Goal: Task Accomplishment & Management: Complete application form

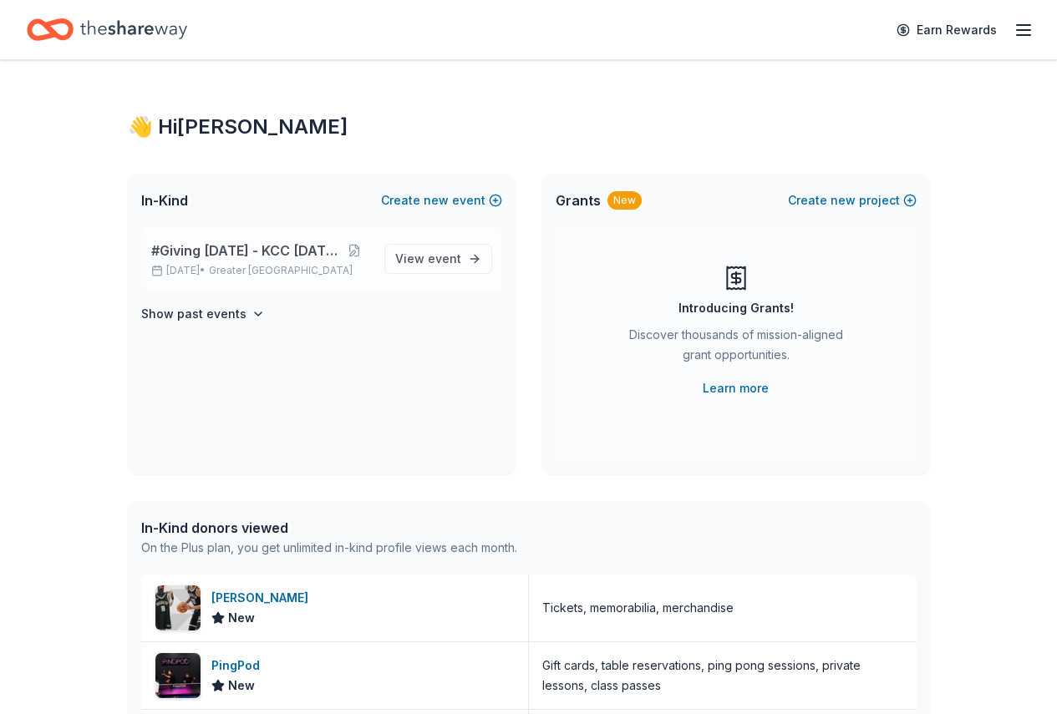
click at [222, 252] on span "#Giving [DATE] - KCC [DATE]" at bounding box center [244, 251] width 186 height 20
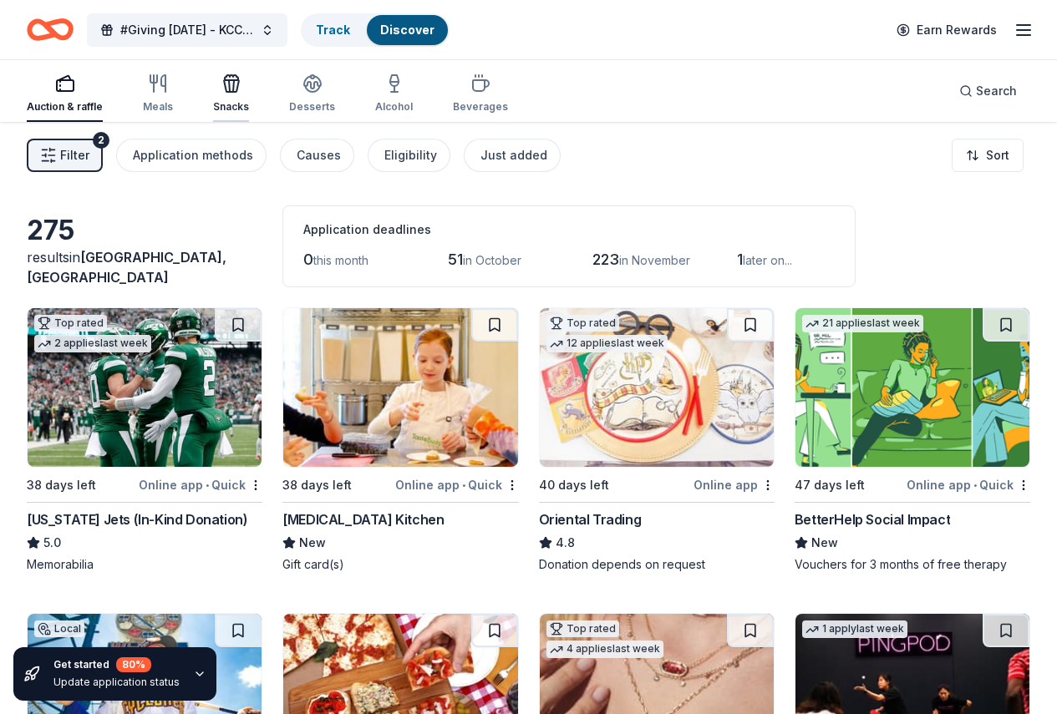
click at [241, 85] on icon "button" at bounding box center [231, 84] width 20 height 20
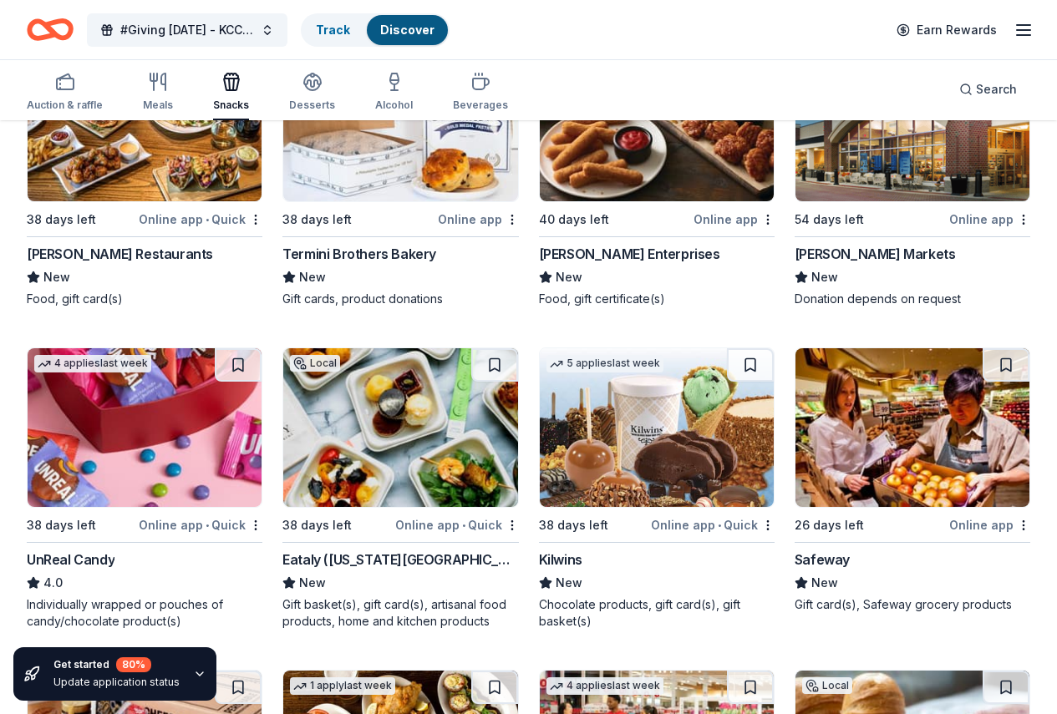
scroll to position [1549, 0]
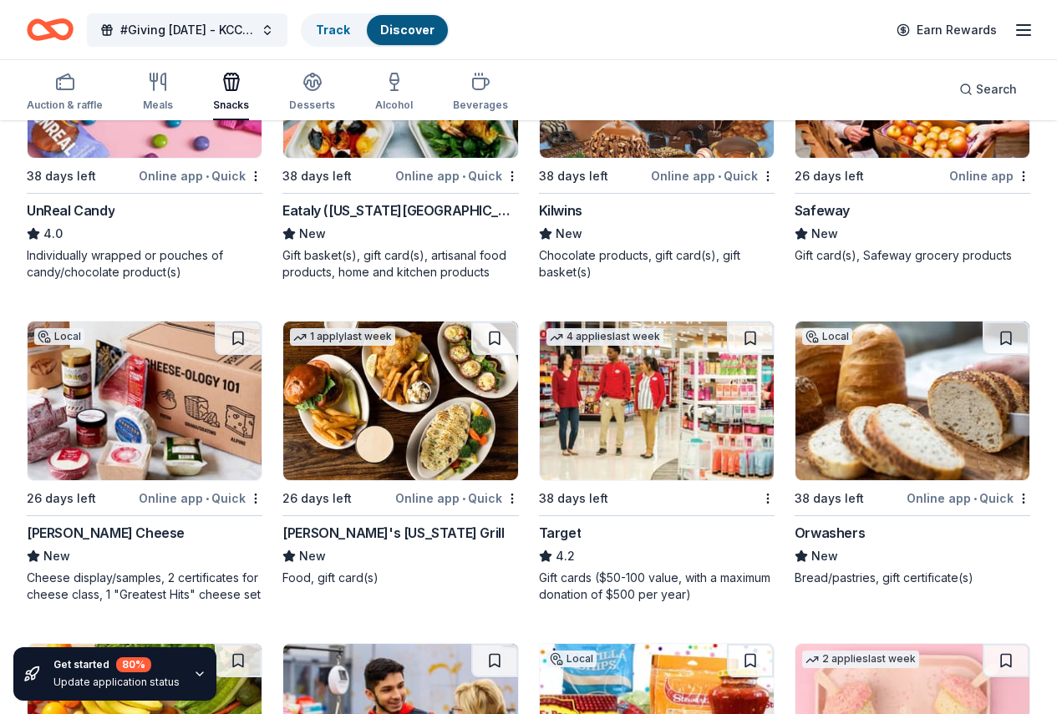
click at [796, 644] on img at bounding box center [913, 723] width 234 height 159
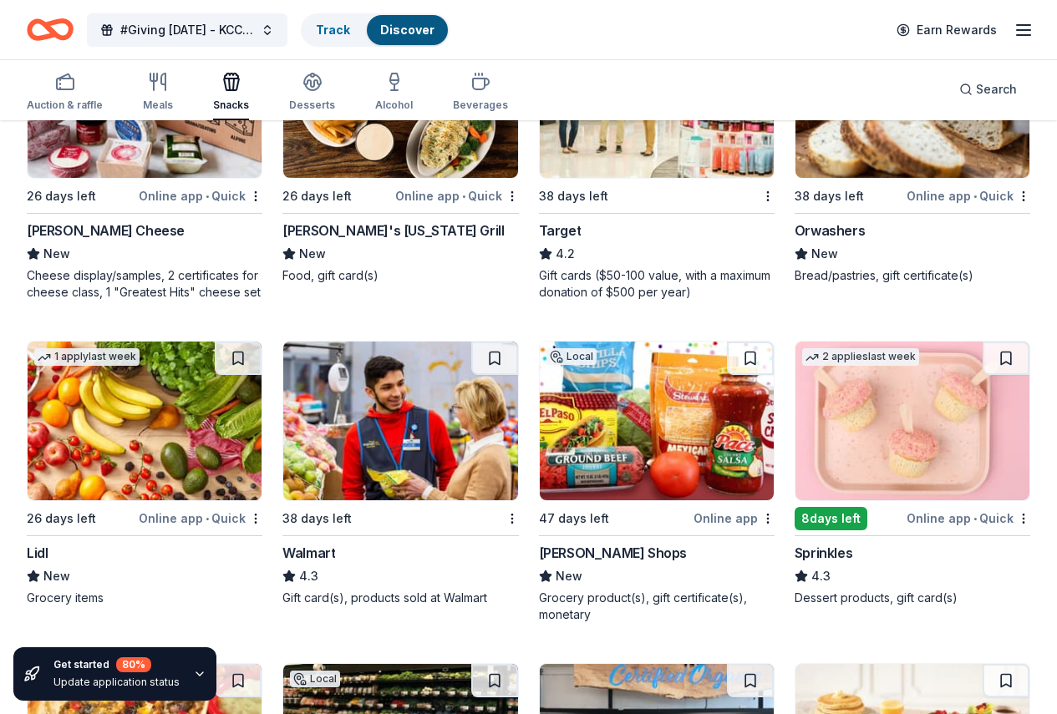
scroll to position [2047, 0]
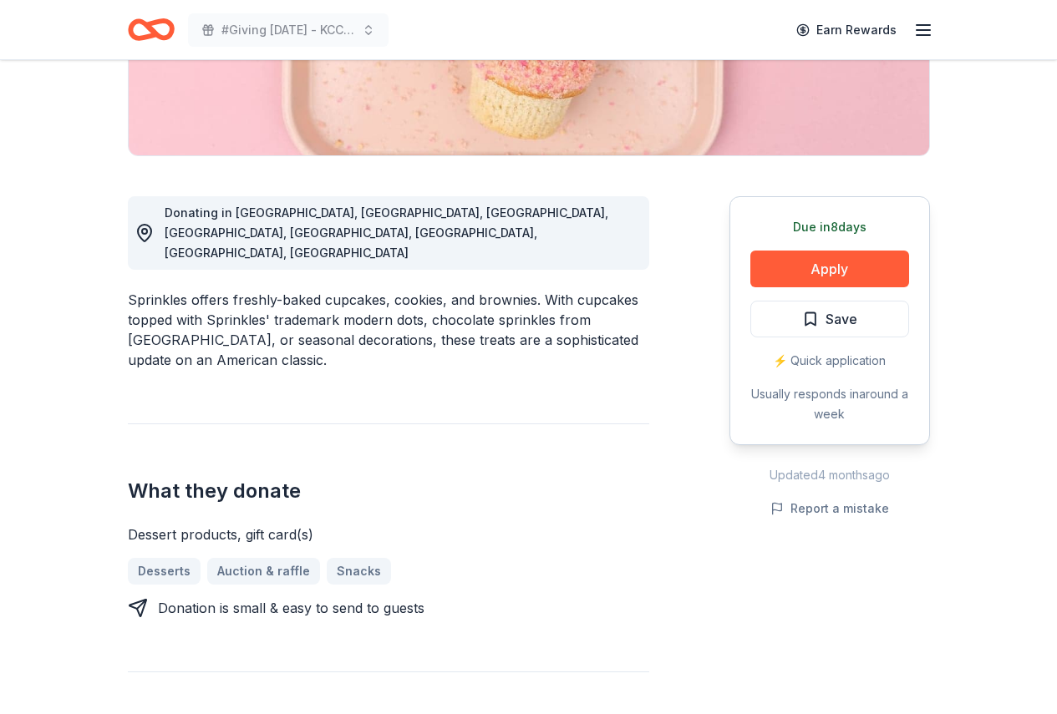
scroll to position [186, 0]
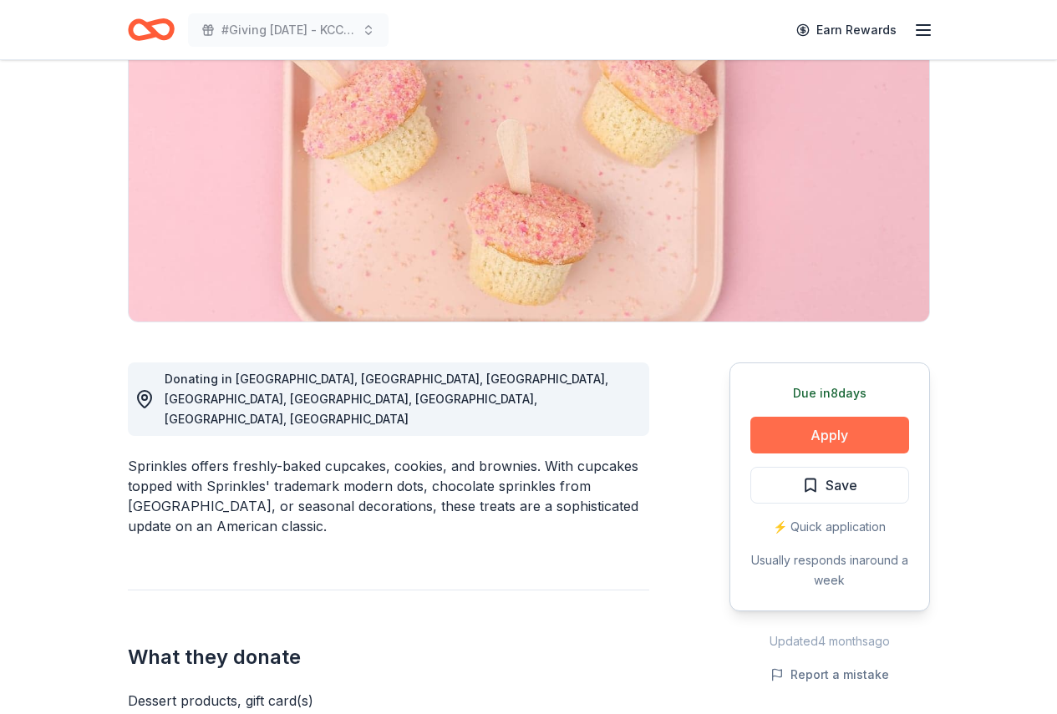
click at [826, 427] on button "Apply" at bounding box center [829, 435] width 159 height 37
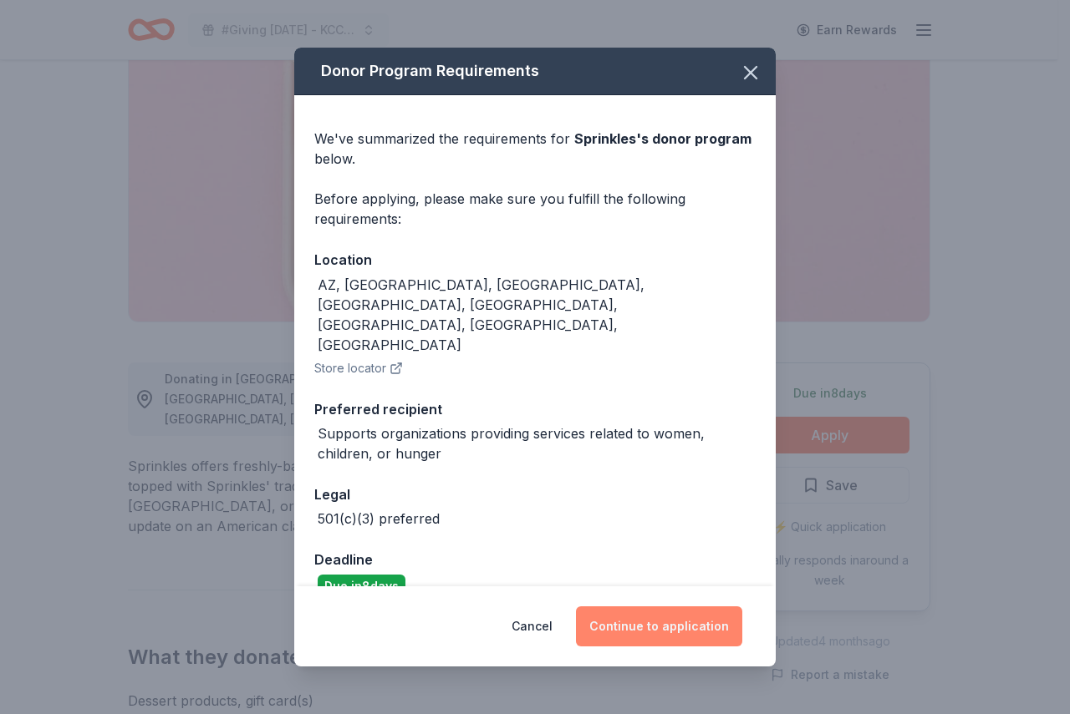
click at [656, 617] on button "Continue to application" at bounding box center [659, 627] width 166 height 40
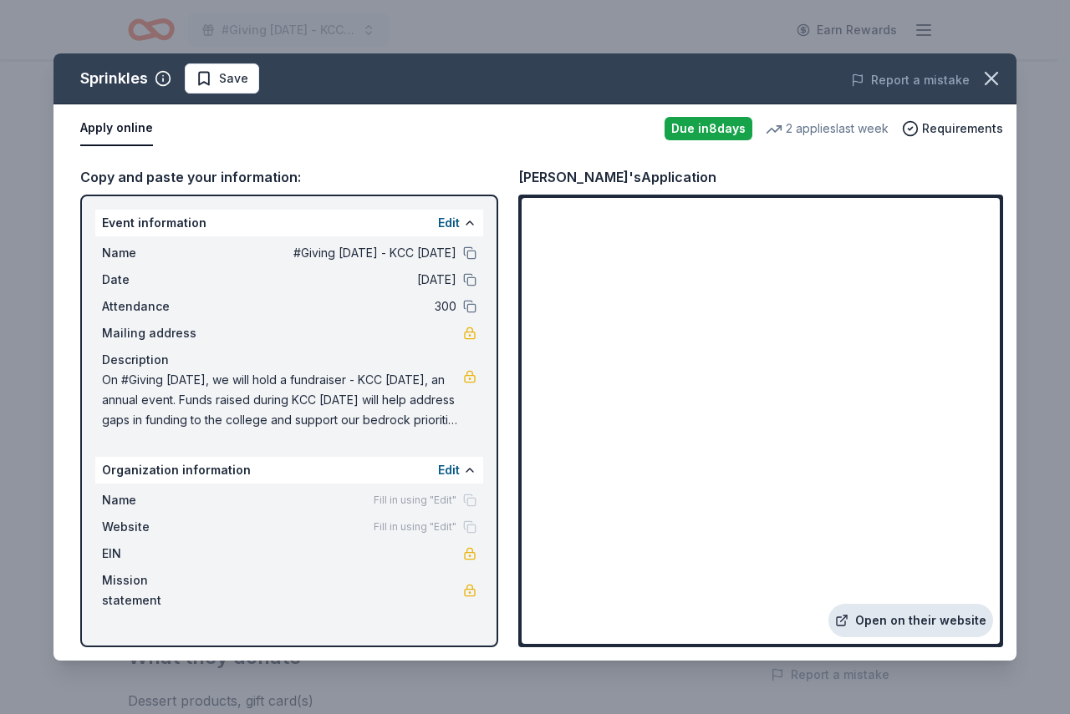
click at [913, 625] on link "Open on their website" at bounding box center [910, 620] width 165 height 33
click at [985, 80] on icon "button" at bounding box center [990, 78] width 23 height 23
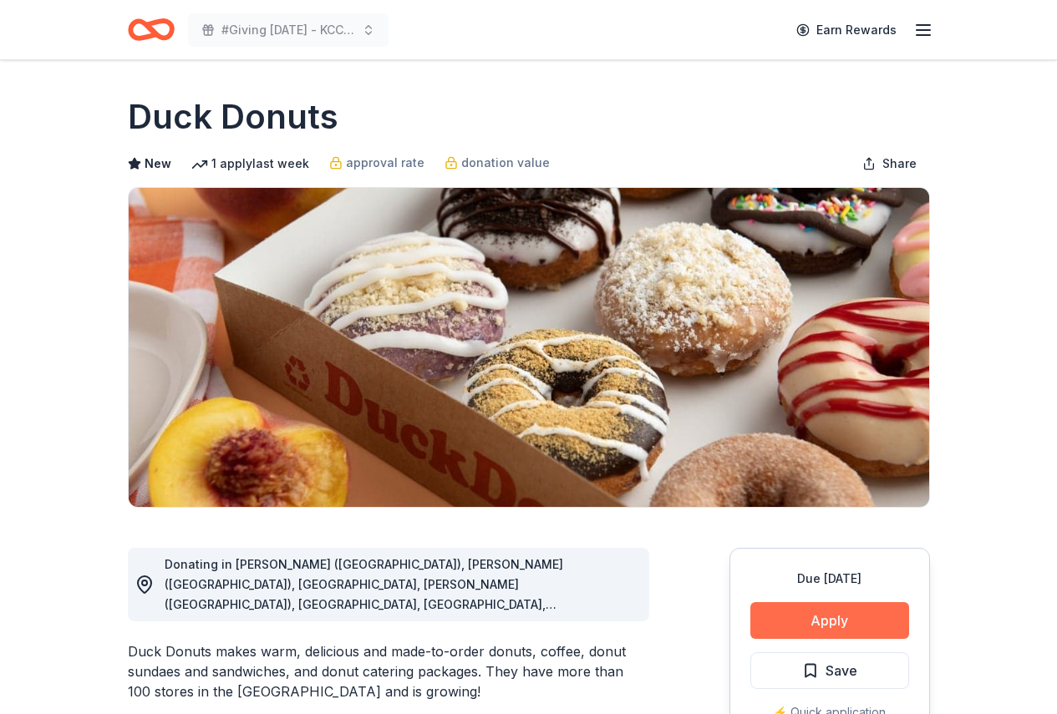
click at [815, 623] on button "Apply" at bounding box center [829, 620] width 159 height 37
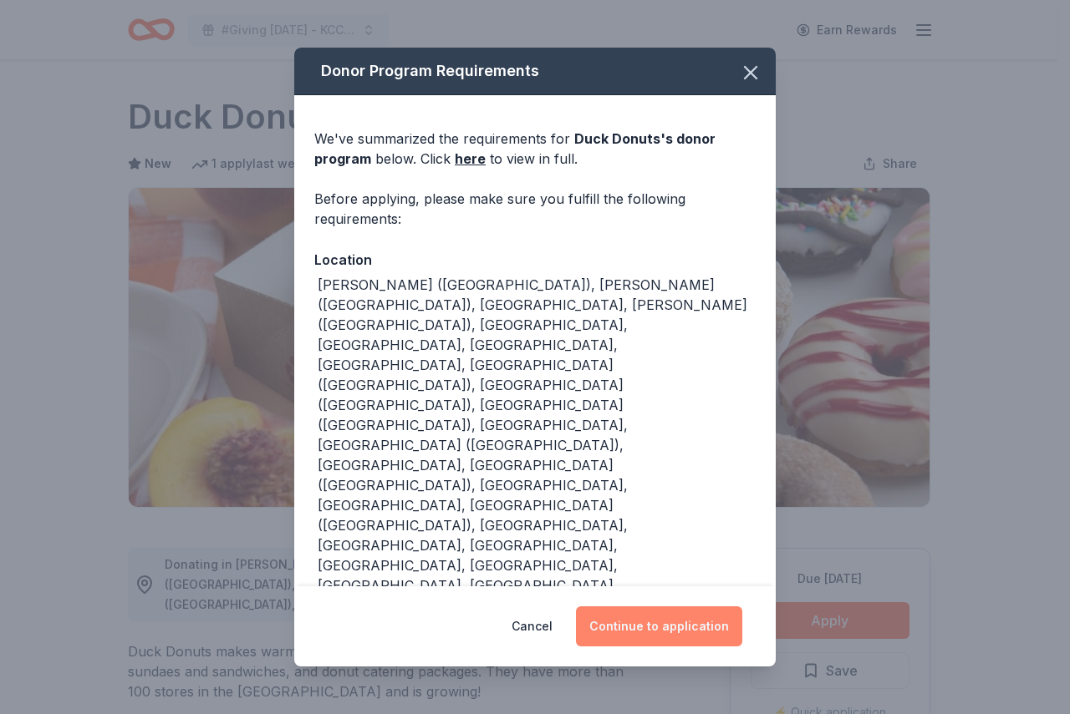
click at [663, 607] on button "Continue to application" at bounding box center [659, 627] width 166 height 40
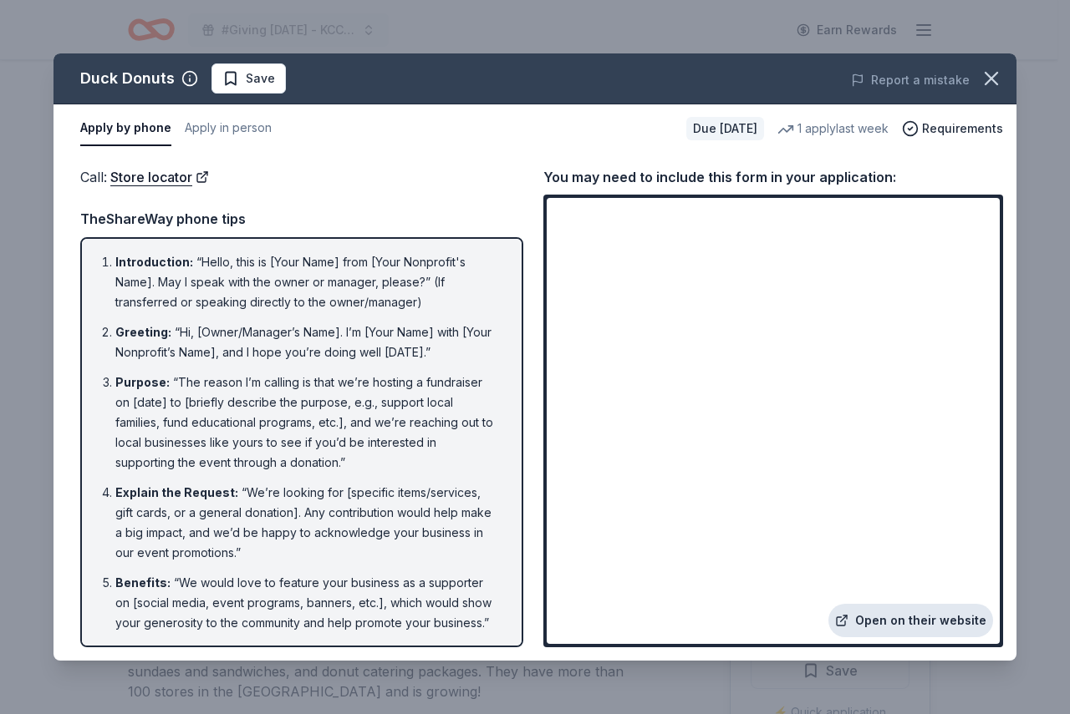
click at [896, 628] on link "Open on their website" at bounding box center [910, 620] width 165 height 33
